Goal: Information Seeking & Learning: Check status

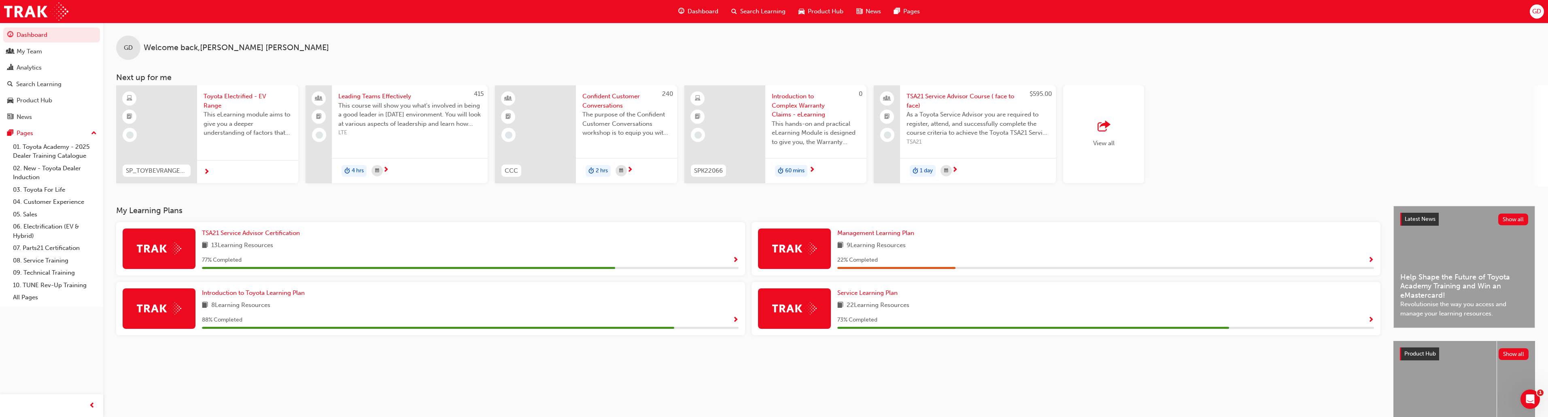
click at [30, 51] on div "My Team" at bounding box center [30, 51] width 26 height 9
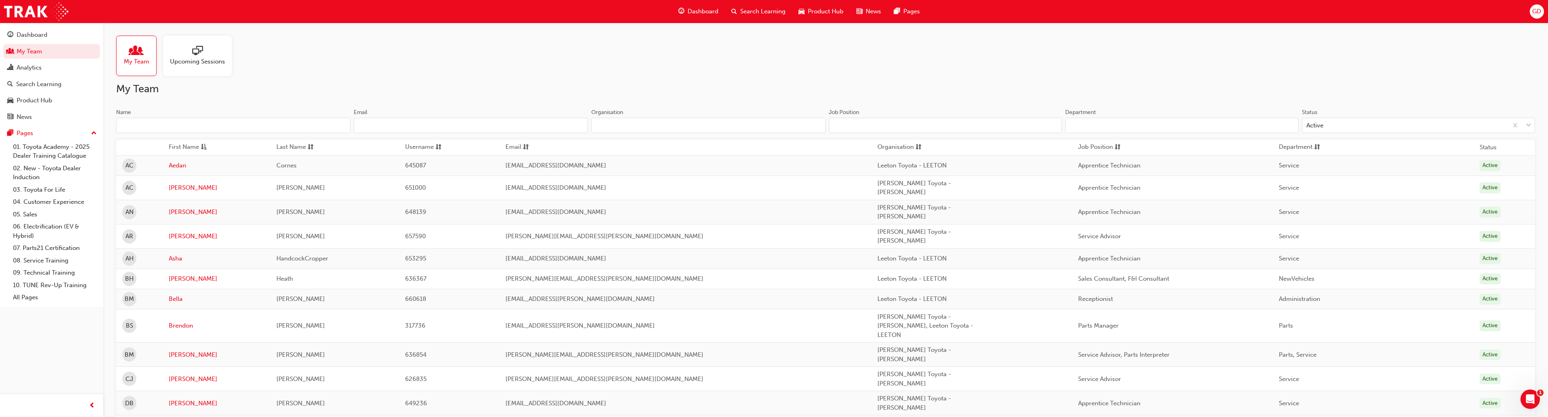
click at [31, 67] on div "Analytics" at bounding box center [29, 67] width 25 height 9
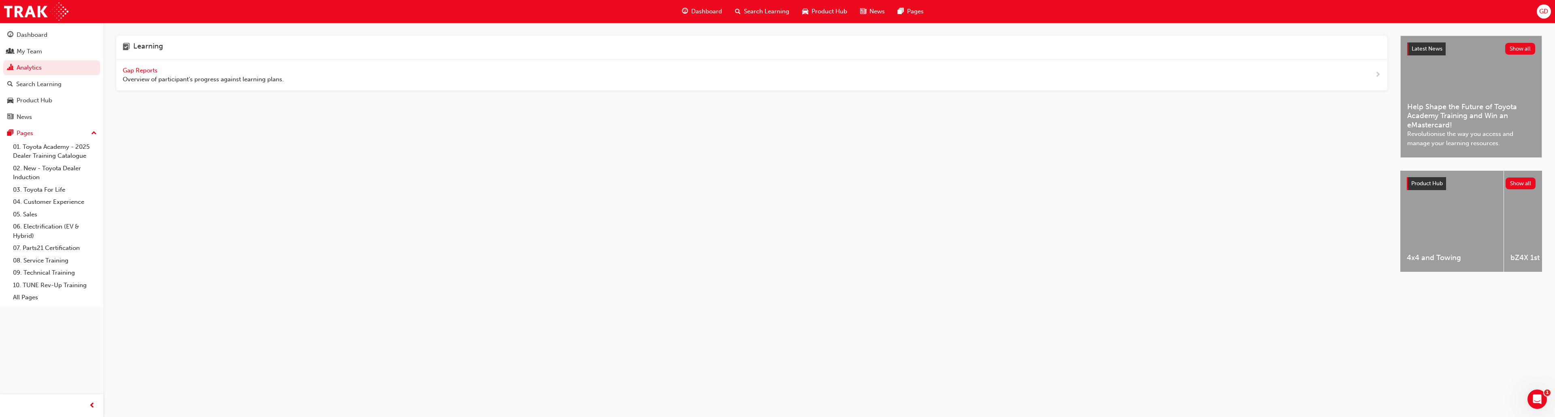
click at [136, 71] on span "Gap Reports" at bounding box center [141, 70] width 36 height 7
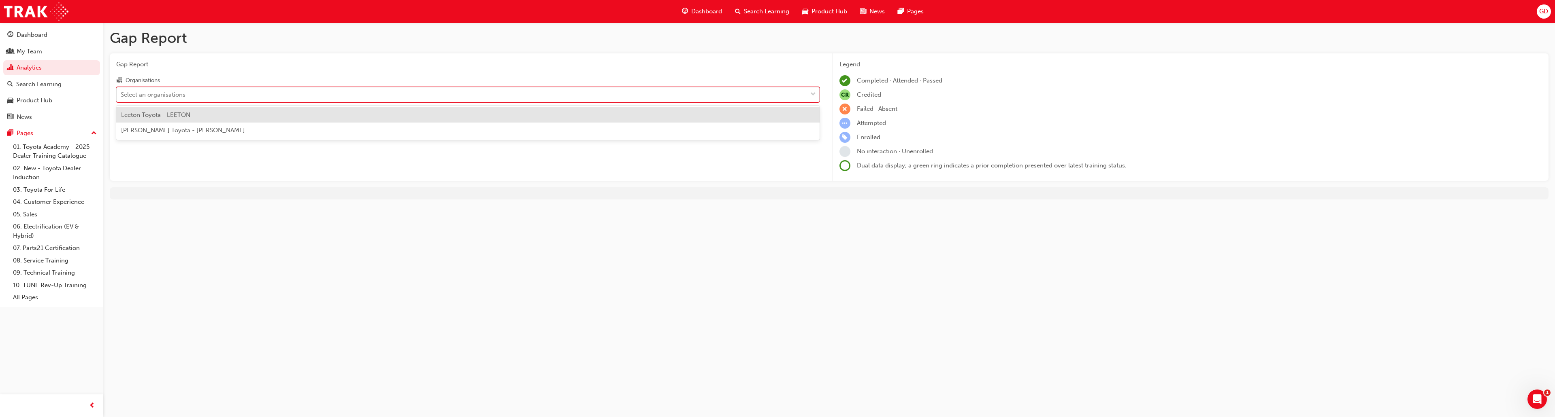
click at [222, 99] on div "Select an organisations" at bounding box center [462, 94] width 690 height 14
click at [121, 98] on input "Organisations option Leeton Toyota - LEETON focused, 1 of 2. 2 results availabl…" at bounding box center [121, 94] width 1 height 7
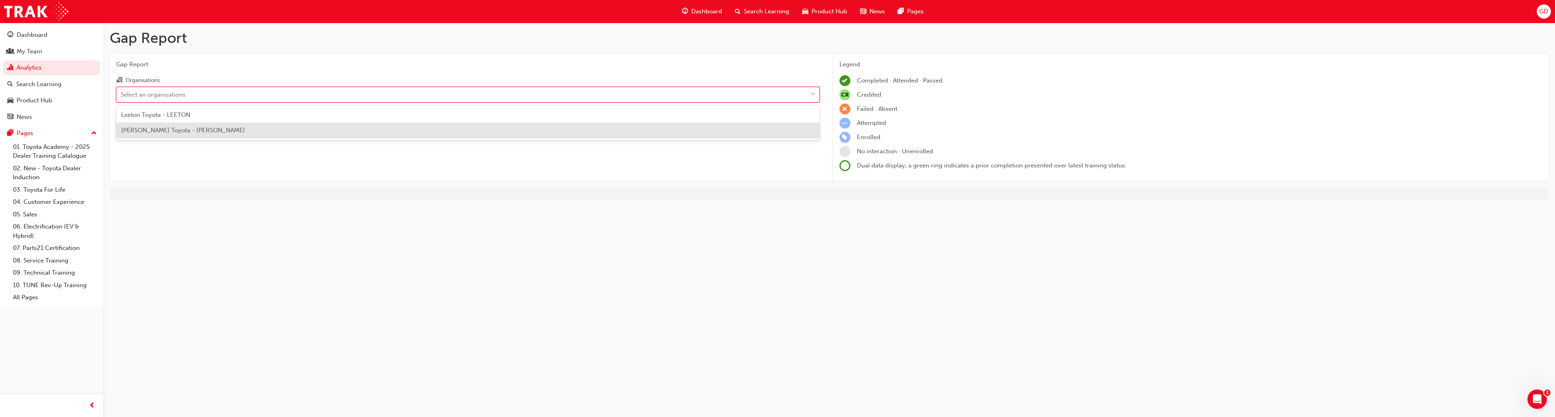
click at [181, 129] on span "[PERSON_NAME] Toyota - [PERSON_NAME]" at bounding box center [183, 130] width 124 height 7
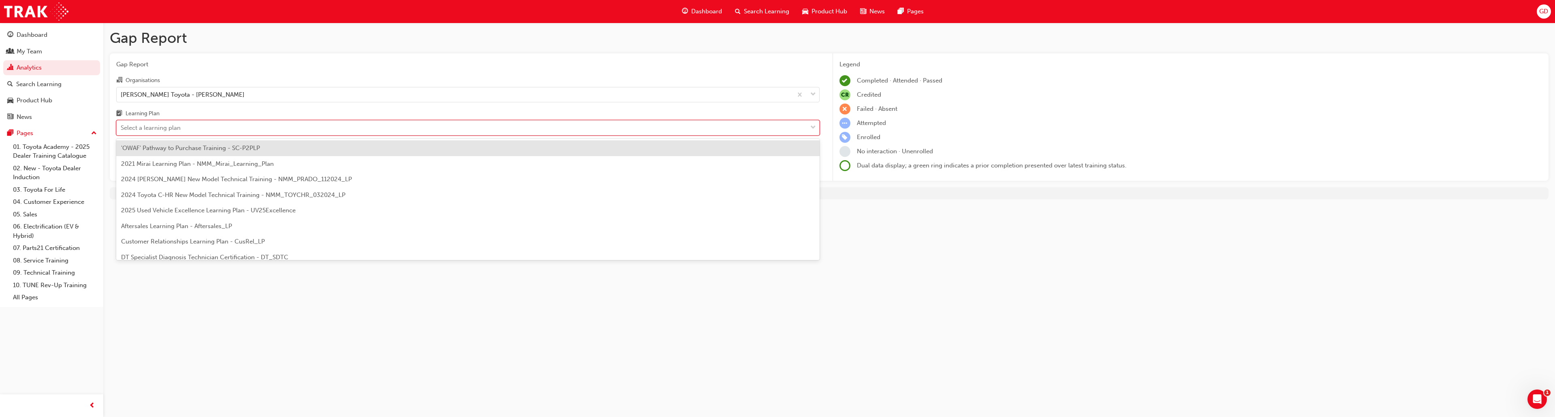
click at [181, 129] on div "Select a learning plan" at bounding box center [151, 127] width 60 height 9
click at [121, 129] on input "Learning Plan option 'OWAF' Pathway to Purchase Training - SC-P2PLP focused, 1 …" at bounding box center [121, 127] width 1 height 7
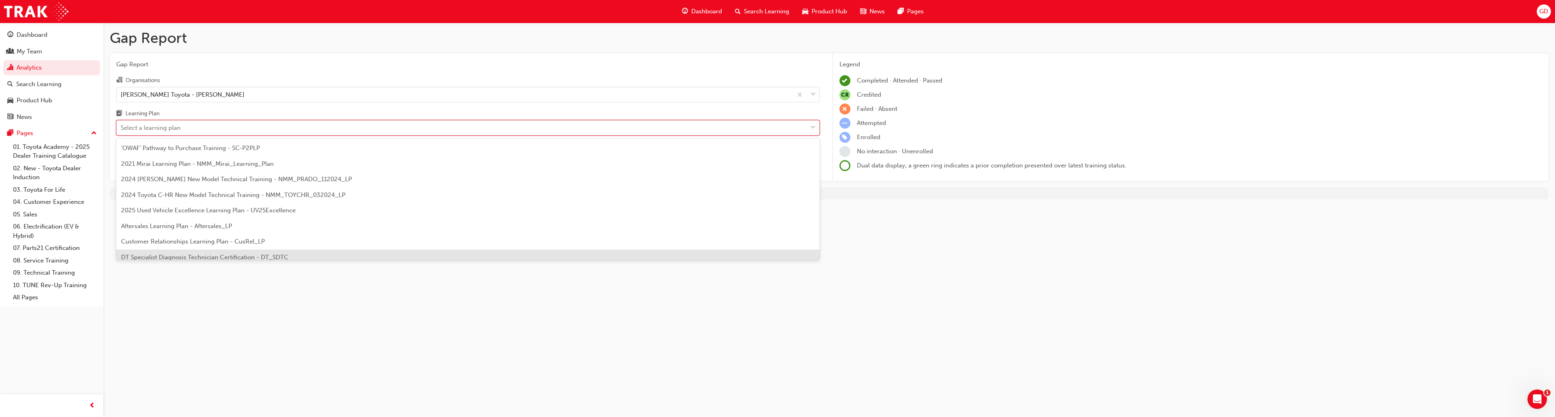
click at [217, 255] on span "DT Specialist Diagnosis Technician Certification - DT_SDTC" at bounding box center [204, 257] width 167 height 7
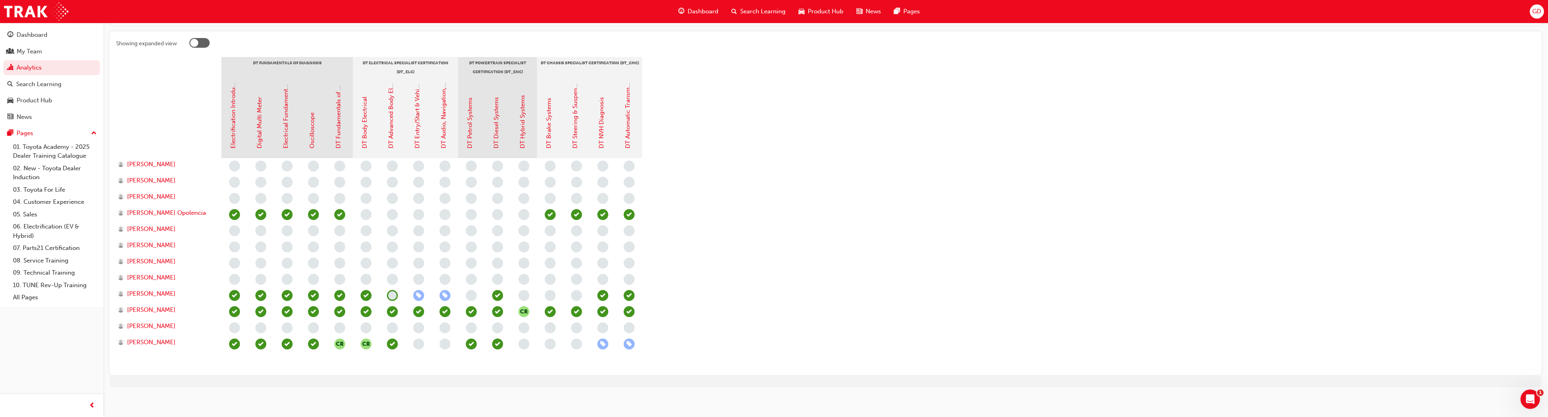
scroll to position [159, 0]
click at [157, 291] on span "[PERSON_NAME]" at bounding box center [151, 290] width 49 height 9
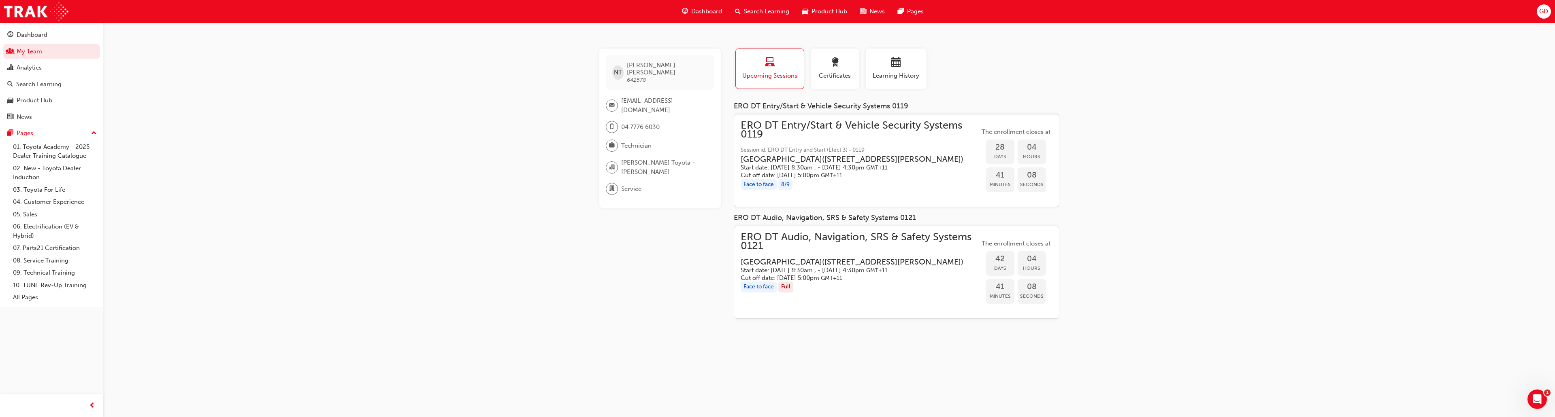
click at [36, 288] on link "10. TUNE Rev-Up Training" at bounding box center [55, 285] width 90 height 13
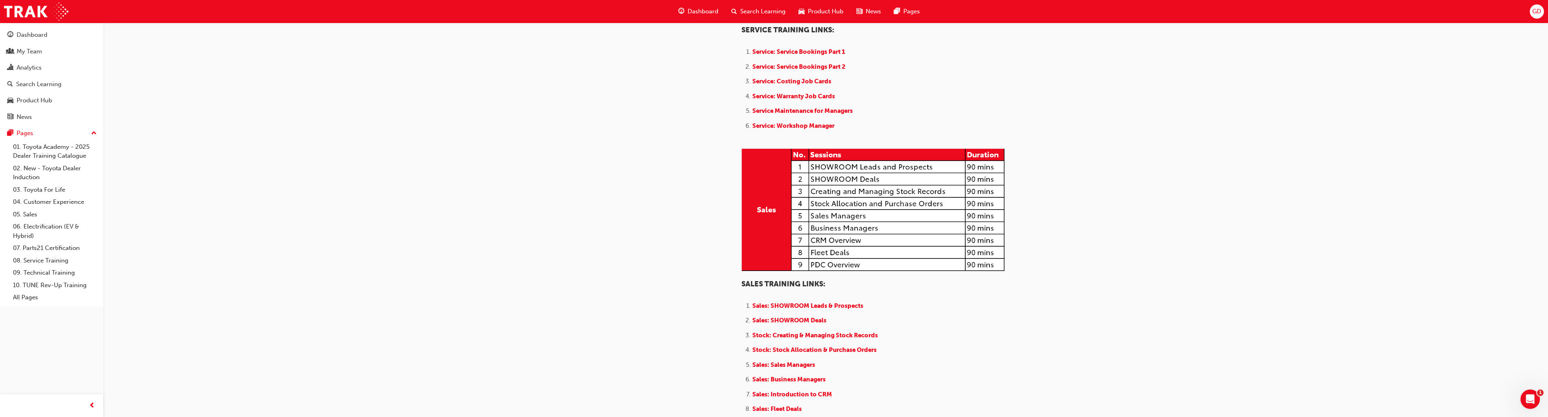
scroll to position [593, 0]
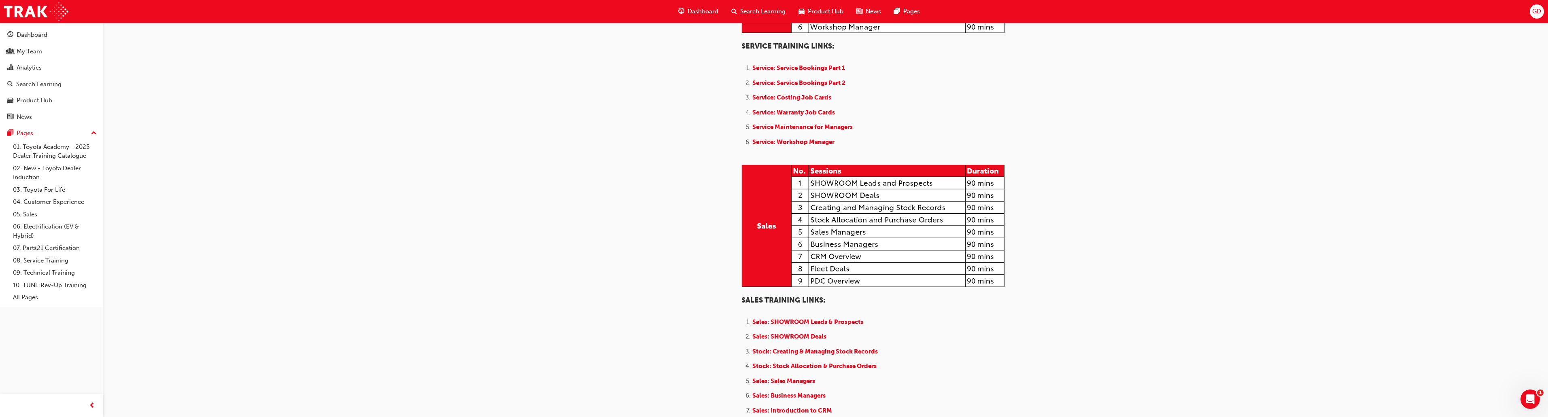
click at [41, 189] on link "03. Toyota For Life" at bounding box center [55, 190] width 90 height 13
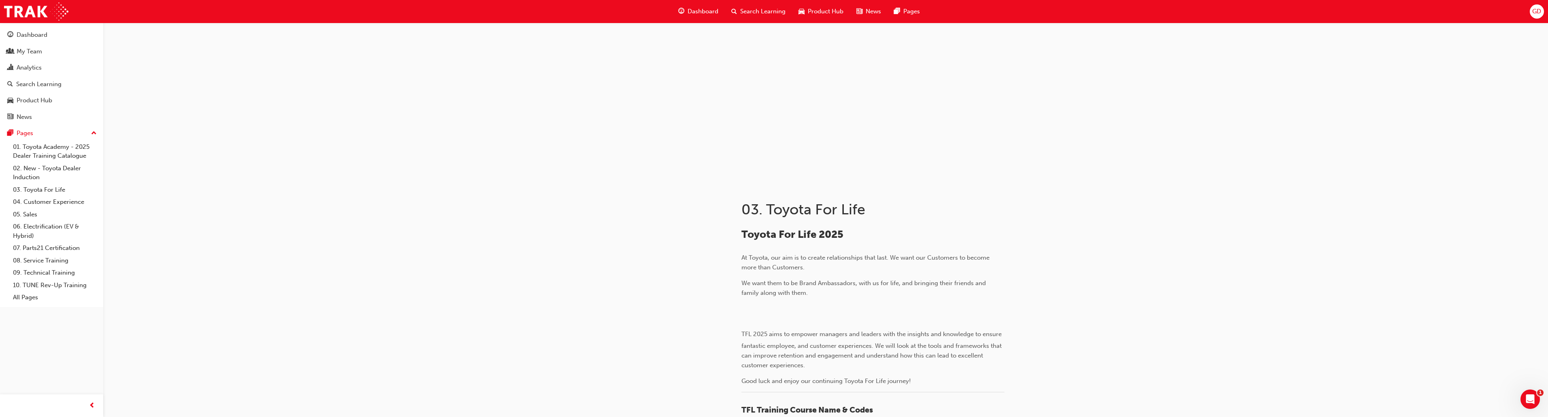
click at [32, 66] on div "Analytics" at bounding box center [29, 67] width 25 height 9
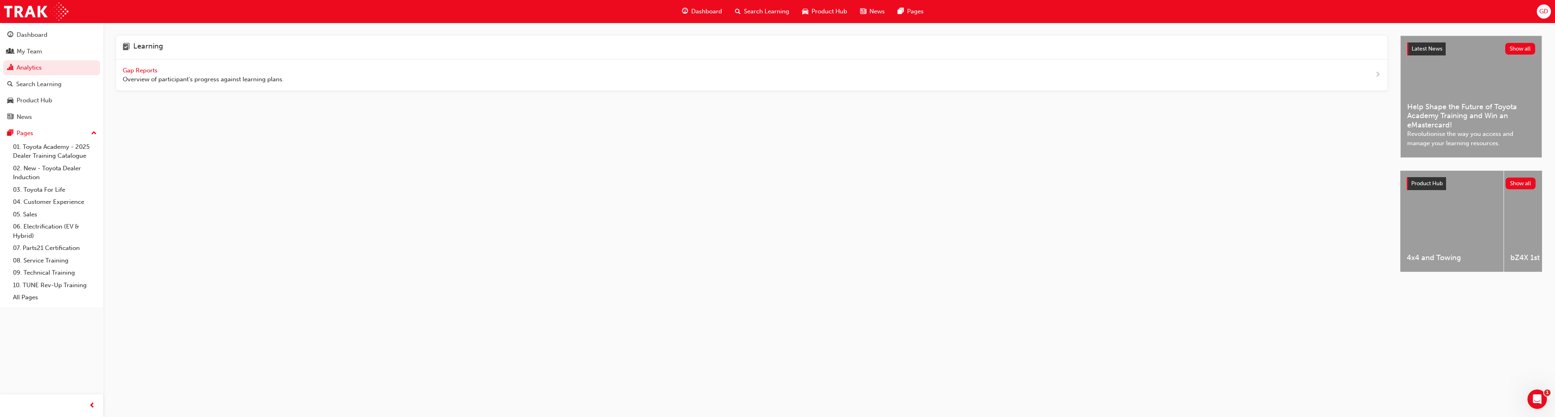
click at [140, 71] on span "Gap Reports" at bounding box center [141, 70] width 36 height 7
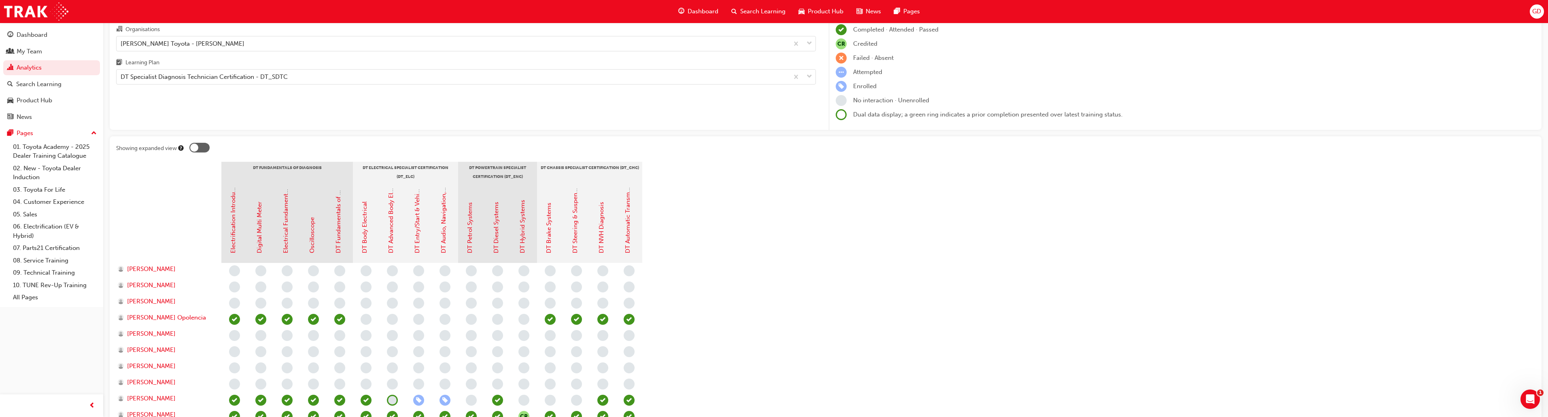
scroll to position [159, 0]
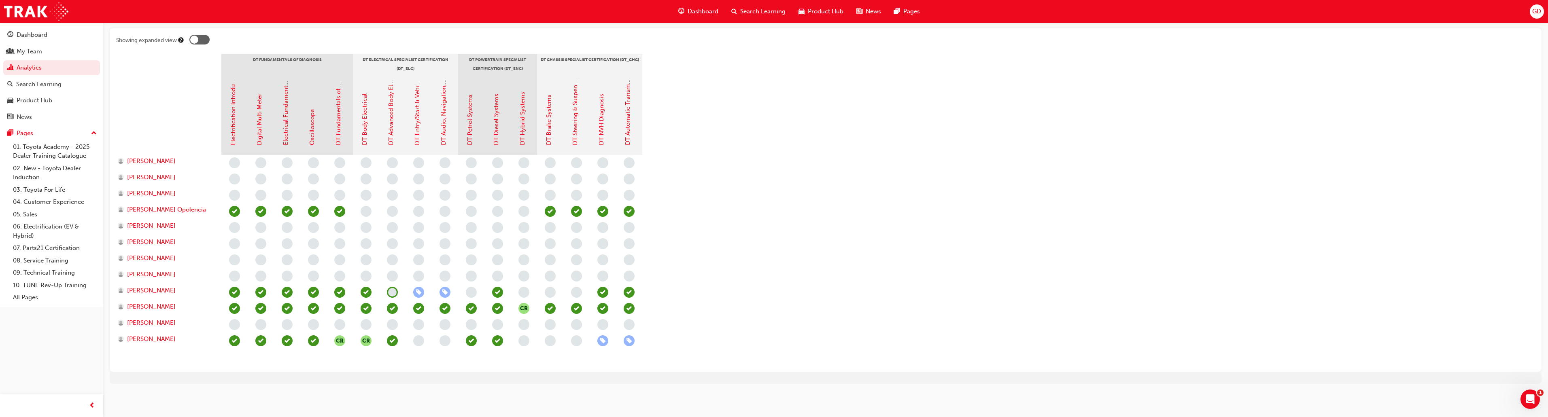
click at [464, 18] on div "Dashboard Search Learning Product Hub News Pages GD" at bounding box center [774, 11] width 1548 height 23
click at [155, 244] on span "[PERSON_NAME]" at bounding box center [151, 242] width 49 height 9
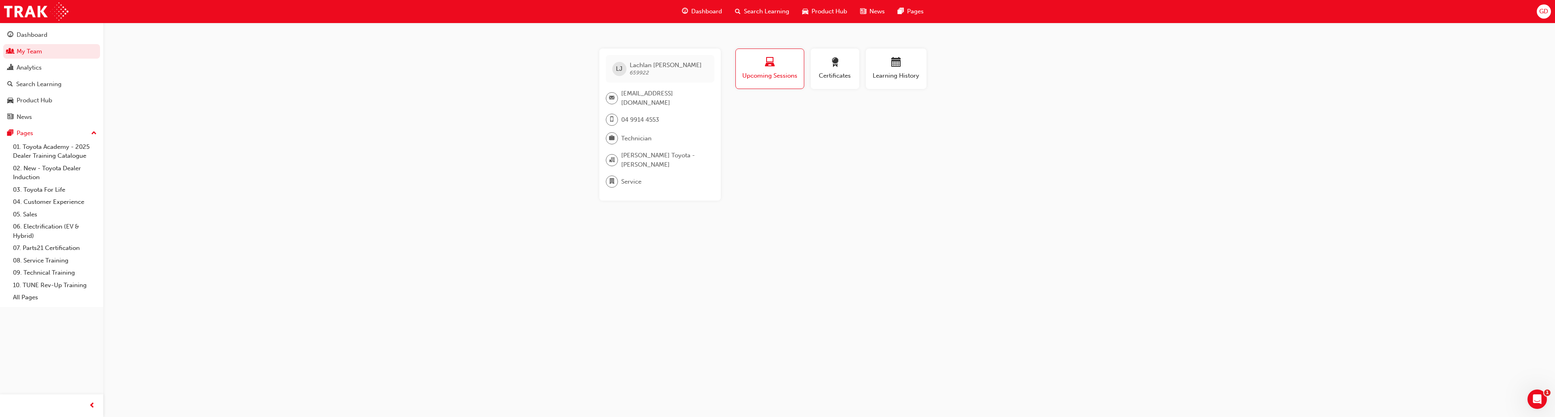
click at [35, 51] on link "My Team" at bounding box center [51, 51] width 97 height 15
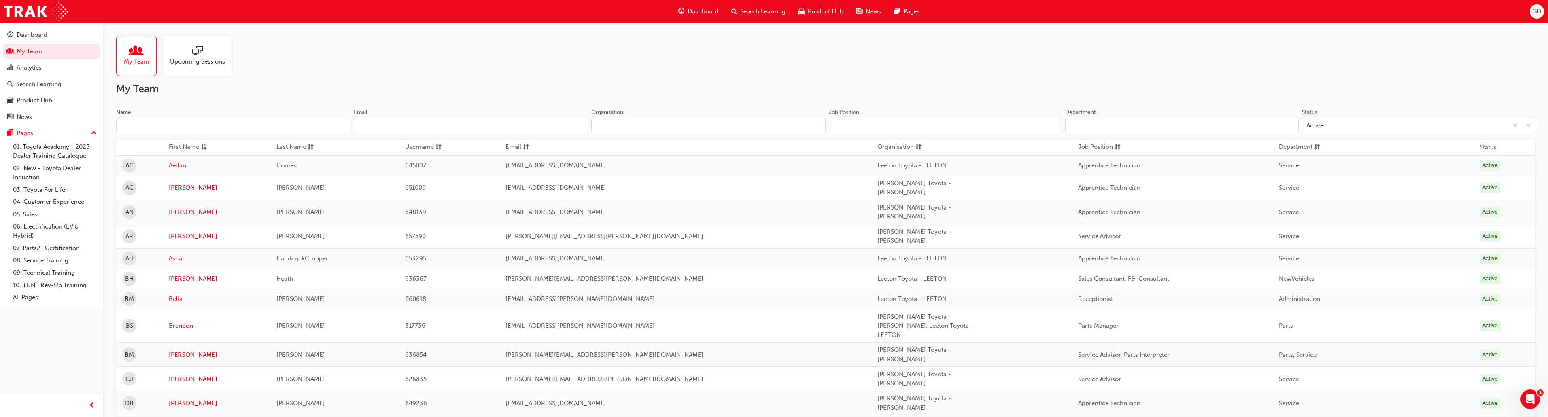
scroll to position [486, 0]
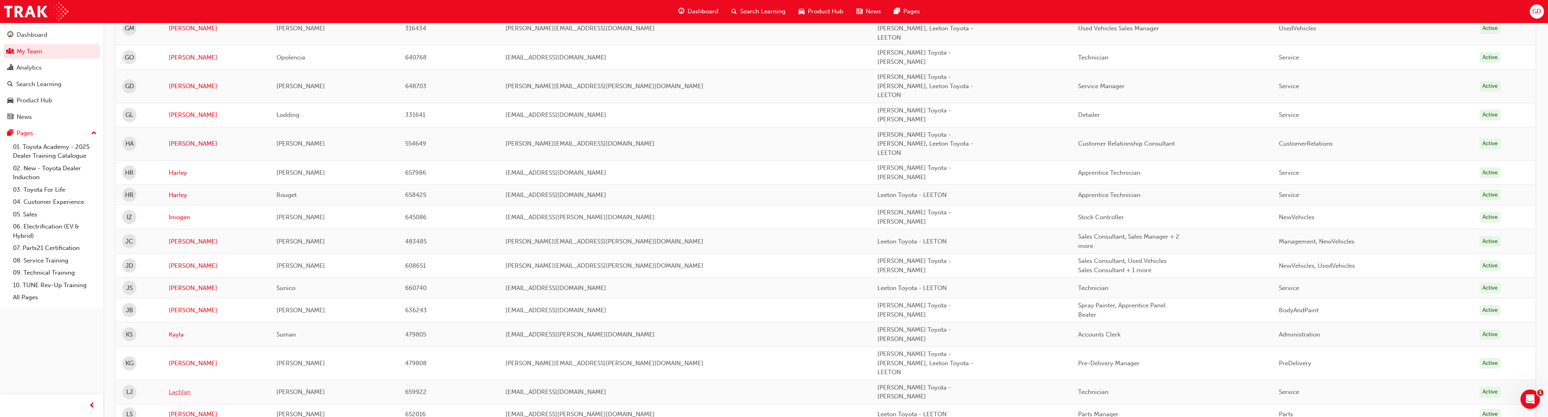
click at [187, 388] on link "Lachlan" at bounding box center [217, 392] width 96 height 9
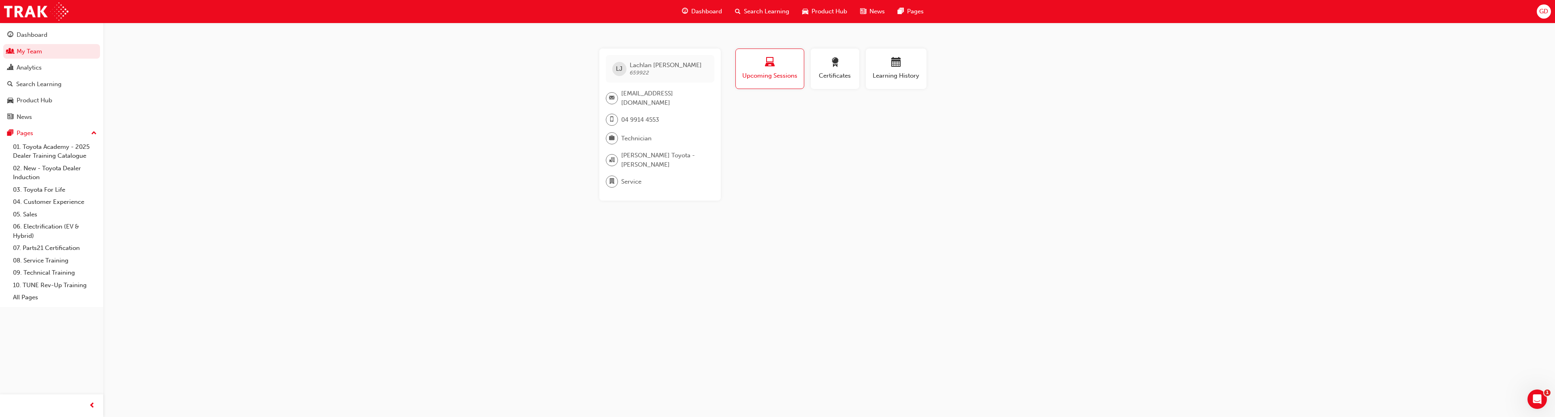
click at [889, 78] on span "Learning History" at bounding box center [896, 75] width 49 height 9
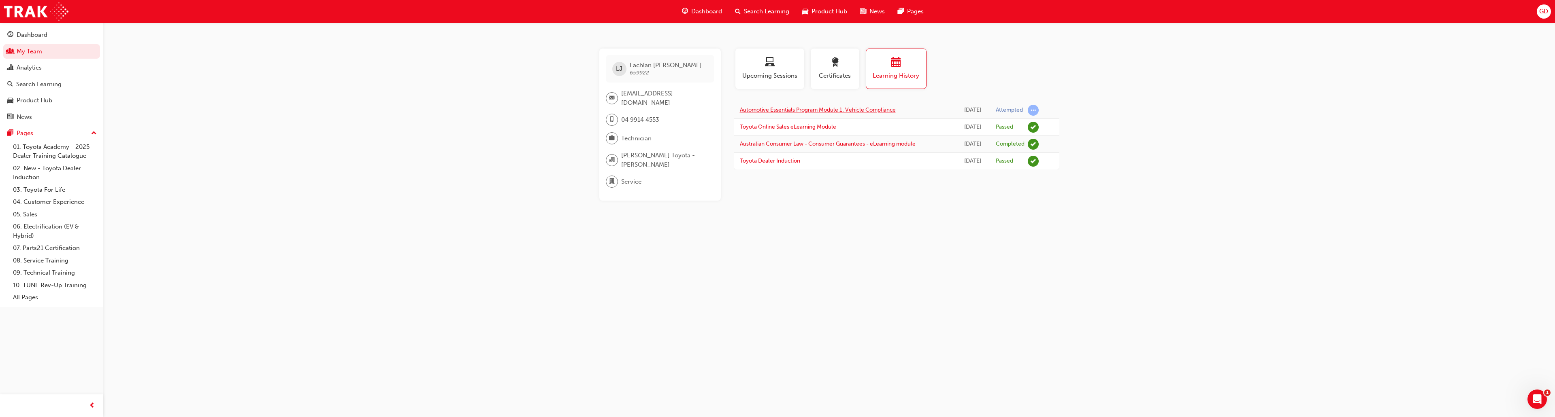
click at [849, 112] on link "Automotive Essentials Program Module 1: Vehicle Compliance" at bounding box center [818, 109] width 156 height 7
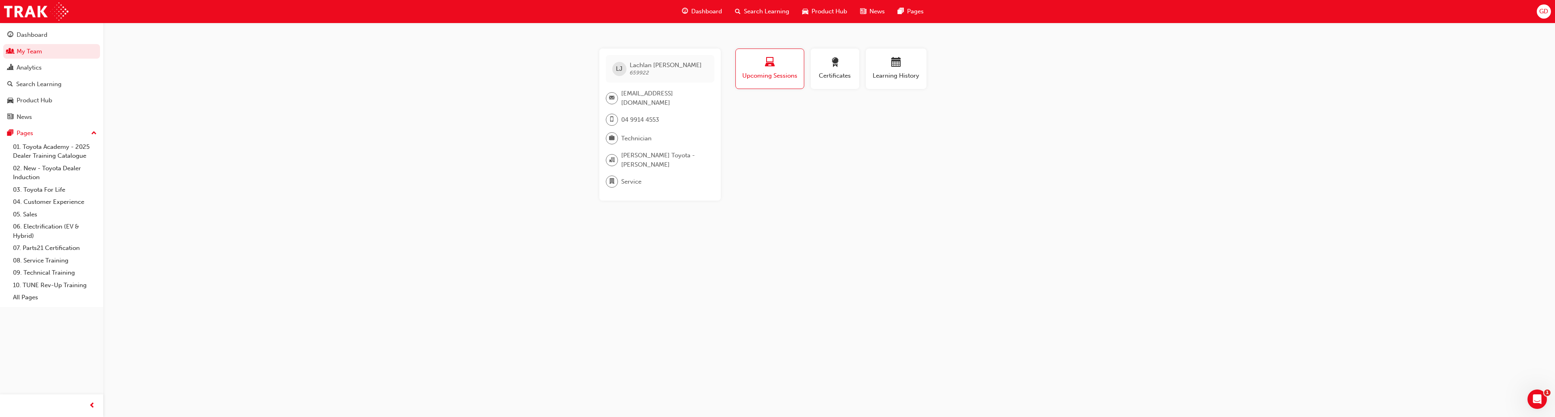
click at [884, 66] on div "button" at bounding box center [896, 63] width 49 height 13
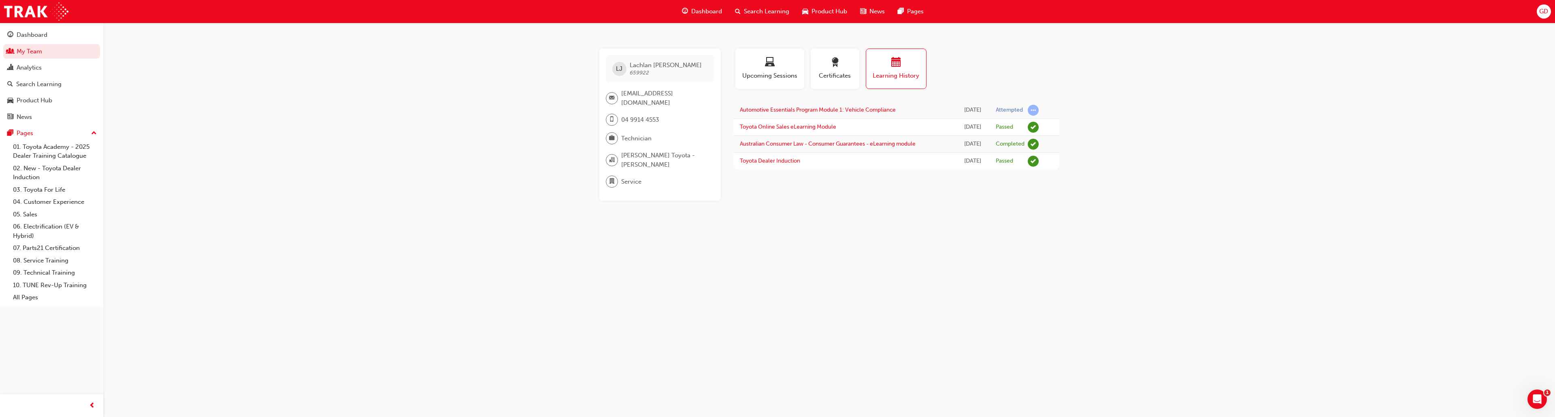
click at [21, 40] on div "Dashboard" at bounding box center [51, 35] width 89 height 10
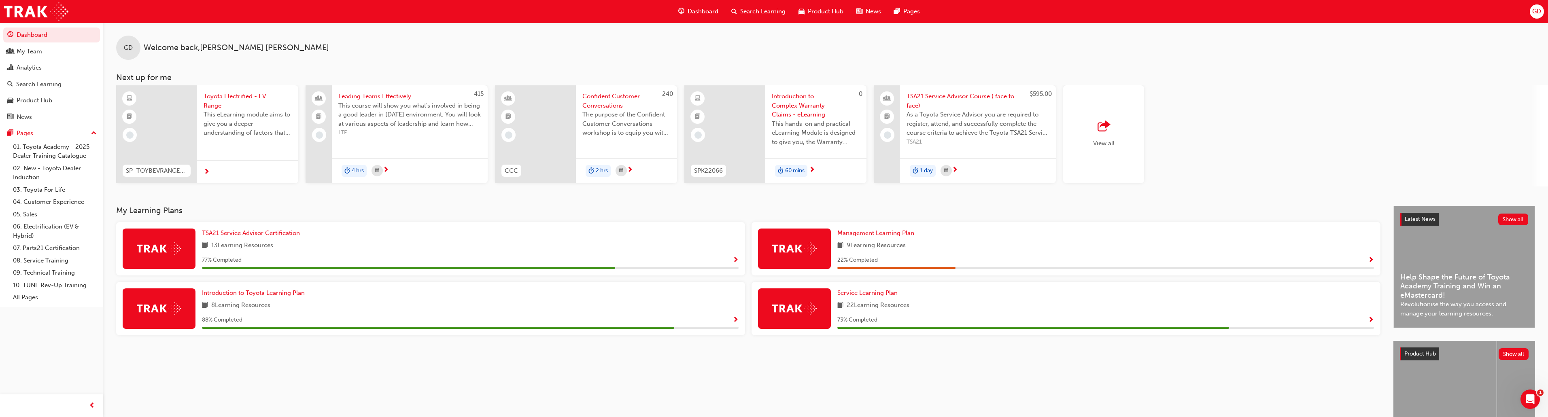
click at [1369, 259] on span "Show Progress" at bounding box center [1371, 260] width 6 height 7
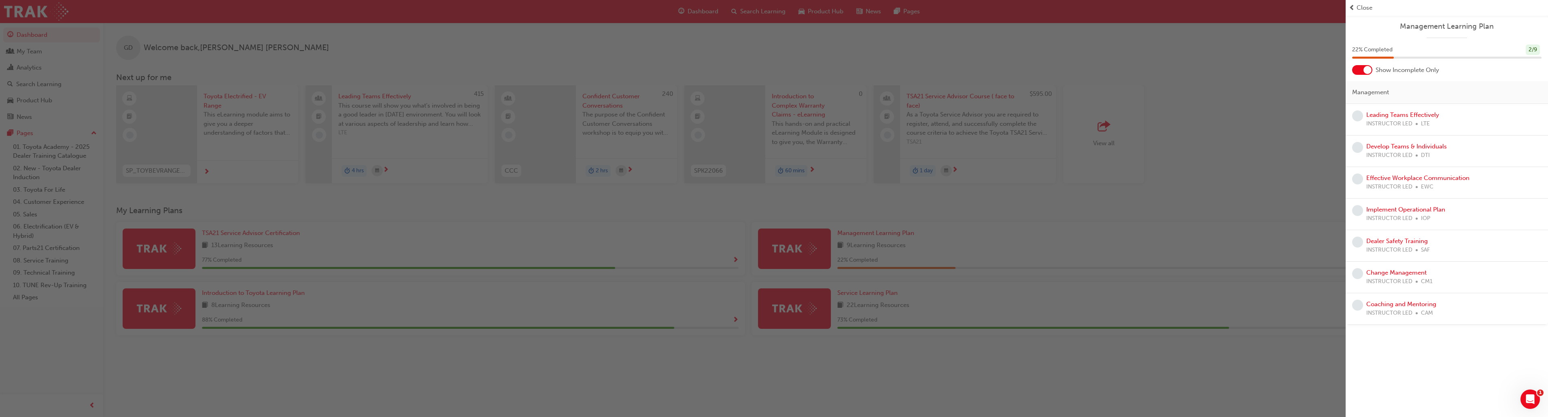
click at [1361, 70] on div at bounding box center [1363, 70] width 20 height 10
click at [1229, 249] on div "button" at bounding box center [673, 208] width 1346 height 417
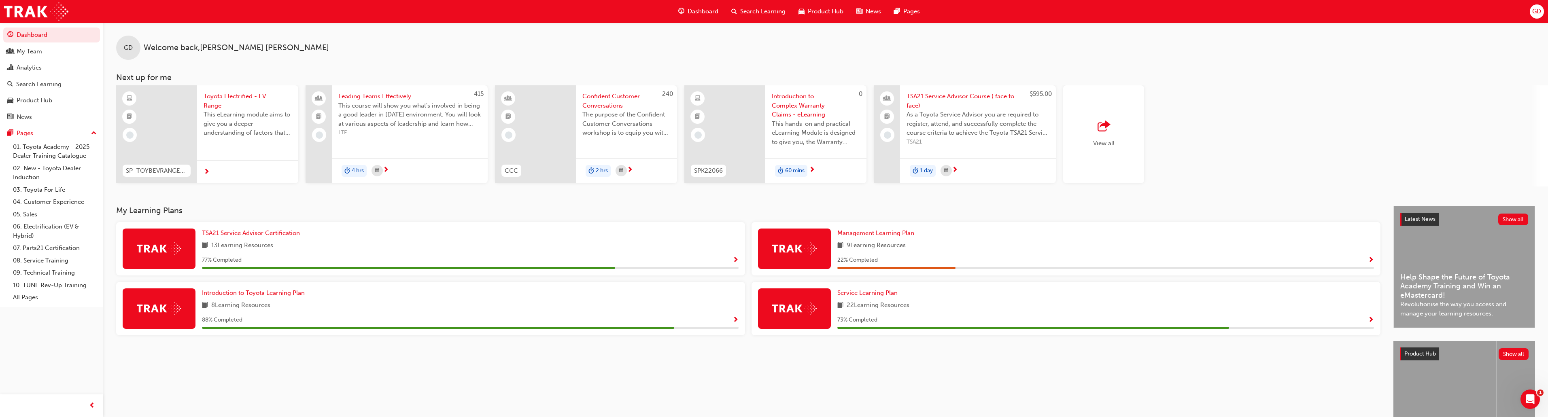
click at [45, 51] on div "My Team" at bounding box center [51, 52] width 89 height 10
